Goal: Find specific page/section: Find specific page/section

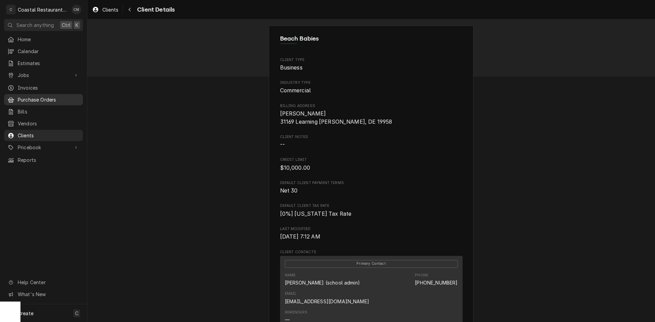
scroll to position [102, 0]
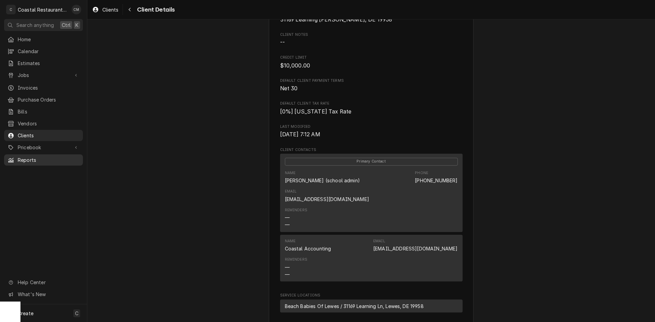
click at [32, 156] on div "Reports" at bounding box center [43, 160] width 76 height 9
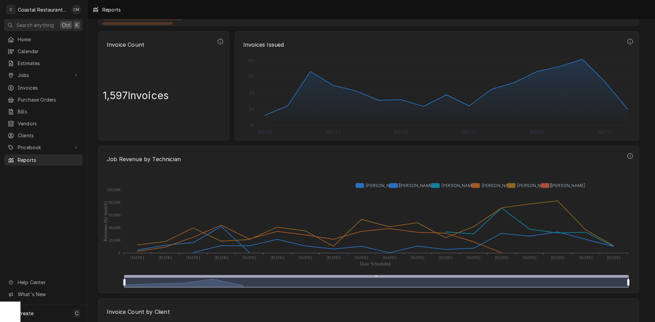
scroll to position [1433, 0]
